Goal: Find specific page/section

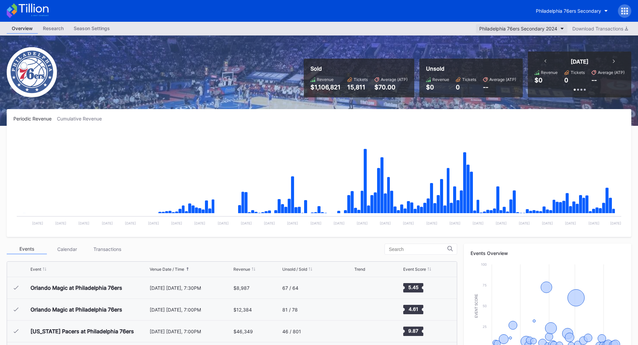
click at [510, 26] on div "Philadelphia 76ers Secondary 2024" at bounding box center [518, 29] width 78 height 6
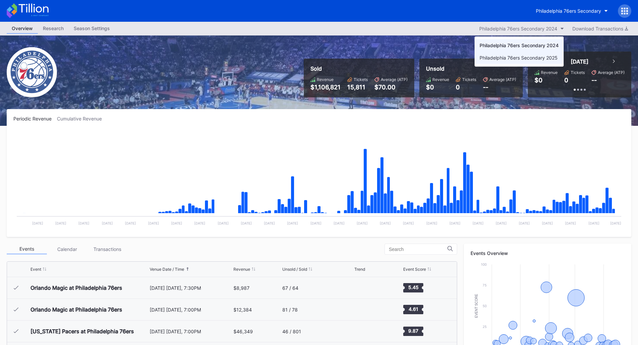
click at [516, 58] on div "Philadelphia 76ers Secondary 2025" at bounding box center [519, 58] width 78 height 6
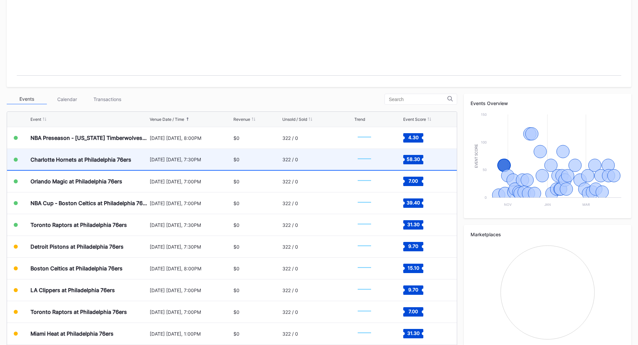
click at [105, 161] on div "Charlotte Hornets at Philadelphia 76ers" at bounding box center [80, 159] width 101 height 7
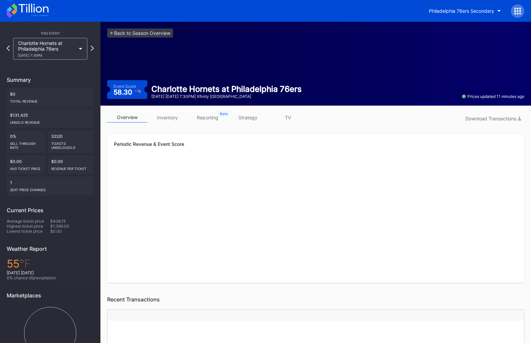
click at [179, 119] on link "inventory" at bounding box center [167, 117] width 40 height 10
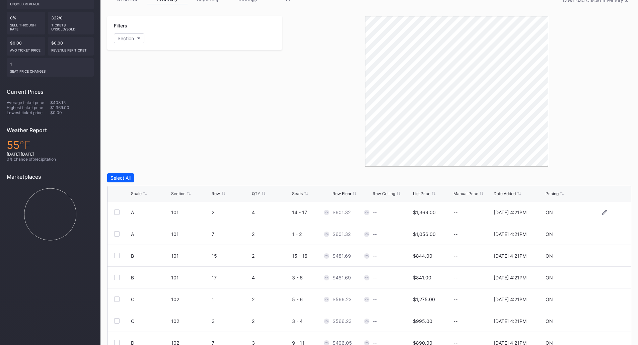
scroll to position [134, 0]
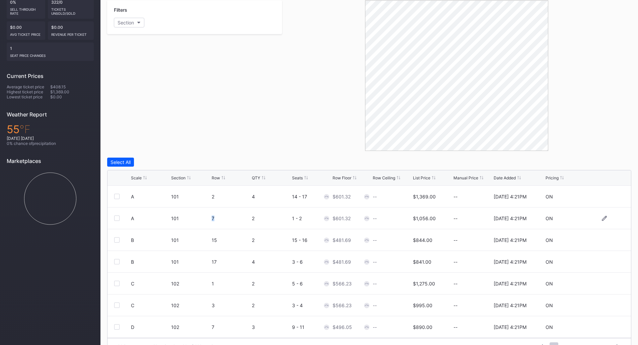
drag, startPoint x: 211, startPoint y: 219, endPoint x: 234, endPoint y: 218, distance: 23.2
click at [234, 218] on div "7" at bounding box center [231, 219] width 39 height 6
